Goal: Find specific page/section: Find specific page/section

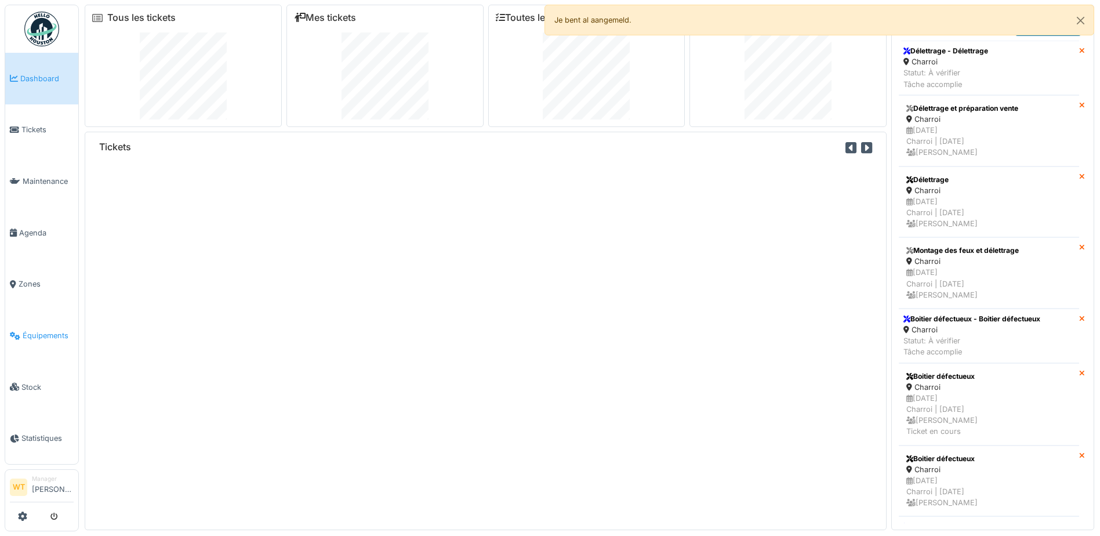
drag, startPoint x: 0, startPoint y: 0, endPoint x: 45, endPoint y: 333, distance: 336.4
click at [45, 333] on span "Équipements" at bounding box center [48, 335] width 51 height 11
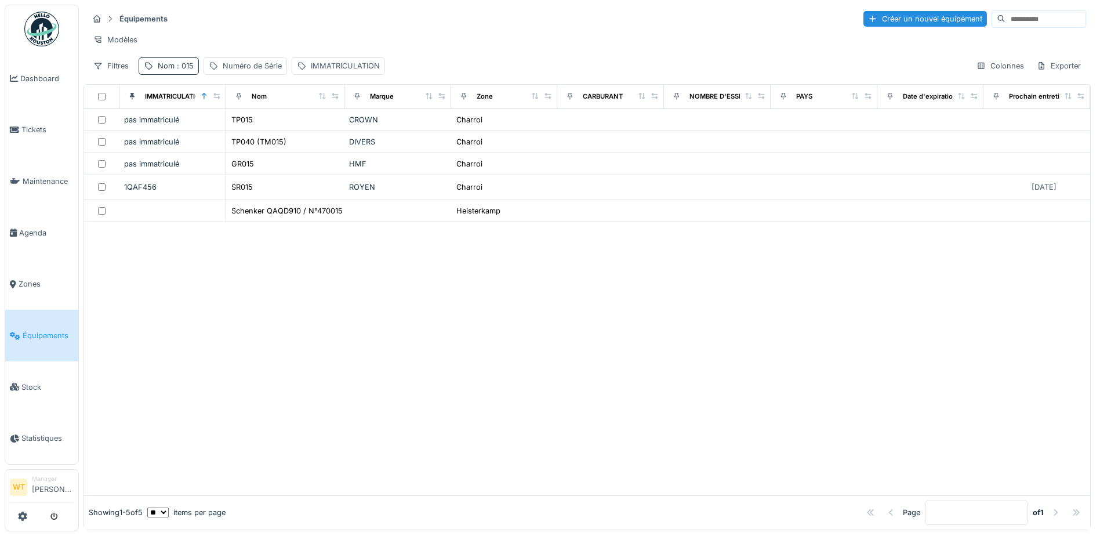
click at [154, 74] on div "Nom : 015" at bounding box center [169, 65] width 60 height 17
click at [250, 131] on icon at bounding box center [245, 130] width 9 height 8
click at [211, 129] on input "Nom" at bounding box center [201, 130] width 115 height 24
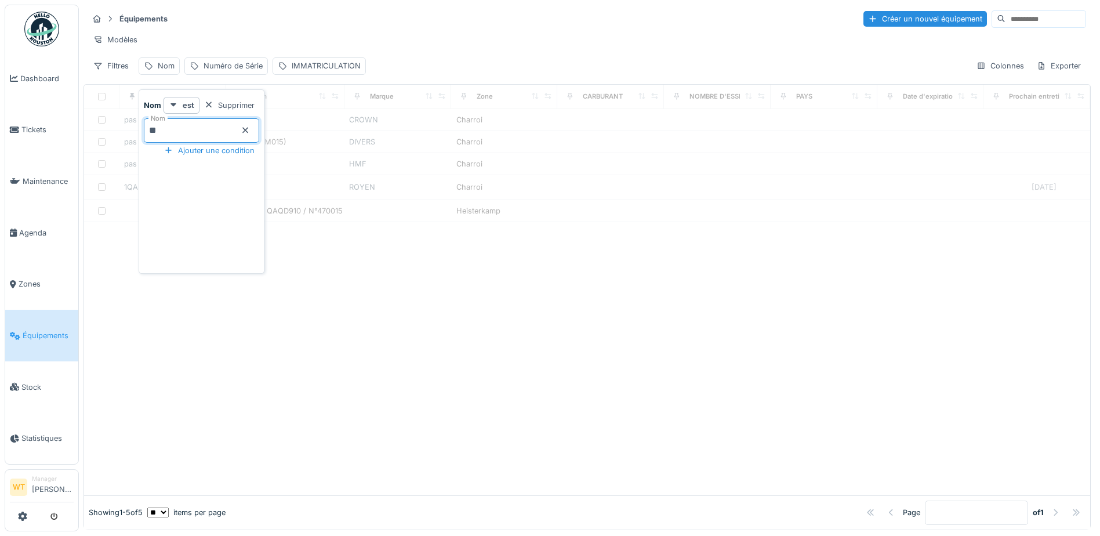
type input "***"
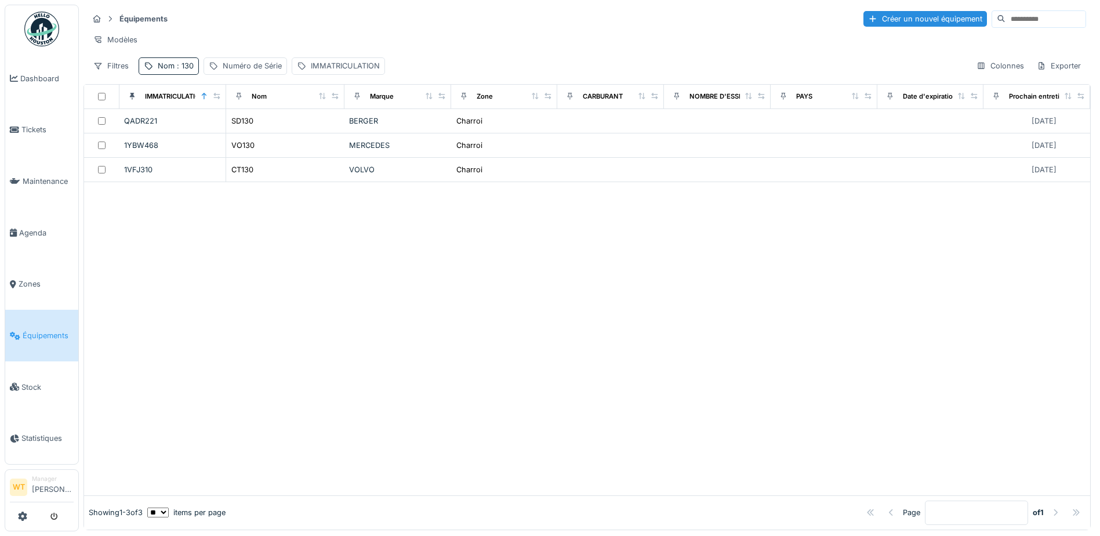
click at [302, 38] on div "Modèles" at bounding box center [587, 39] width 998 height 17
